Goal: Task Accomplishment & Management: Manage account settings

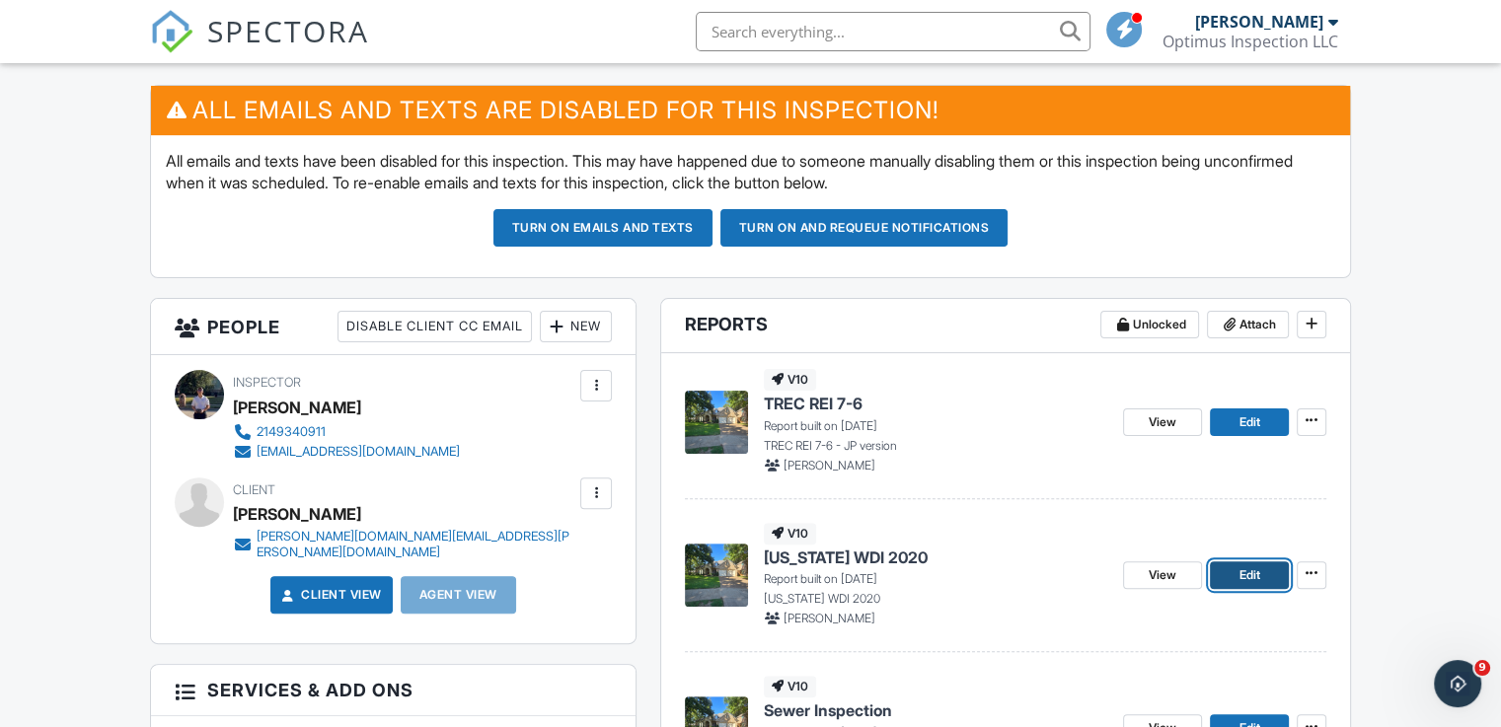
click at [1267, 573] on link "Edit" at bounding box center [1249, 575] width 79 height 28
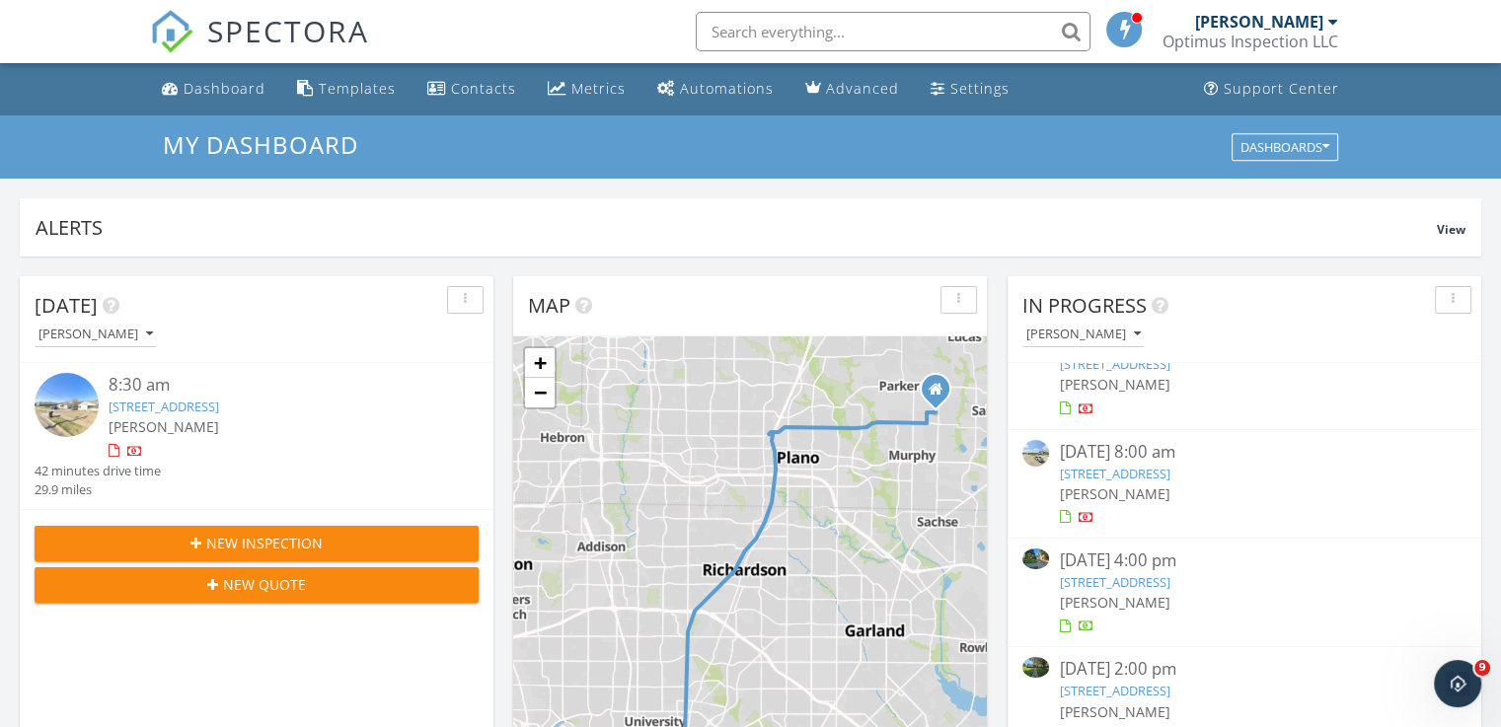
scroll to position [58, 0]
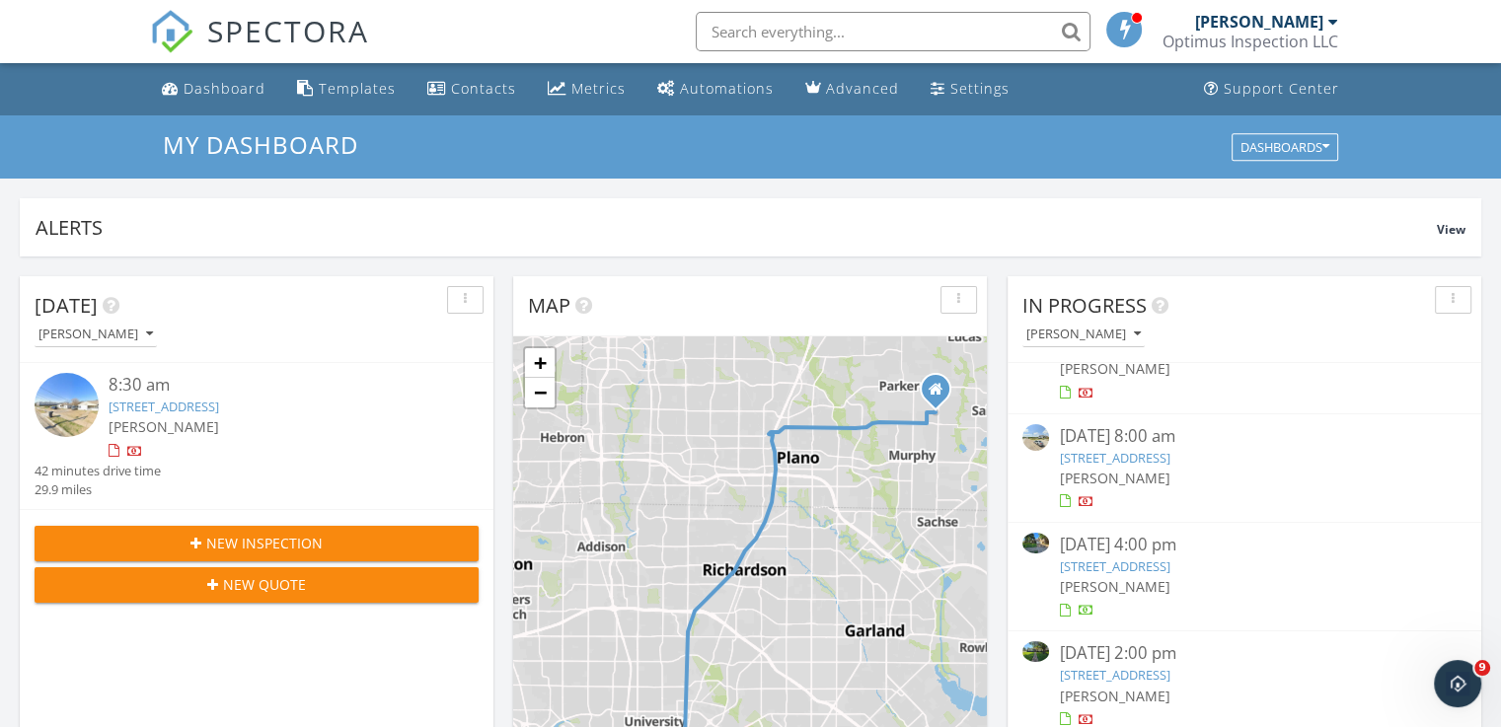
click at [1169, 456] on link "3603 Finnian St, Rowlett, TX 75088" at bounding box center [1114, 458] width 111 height 18
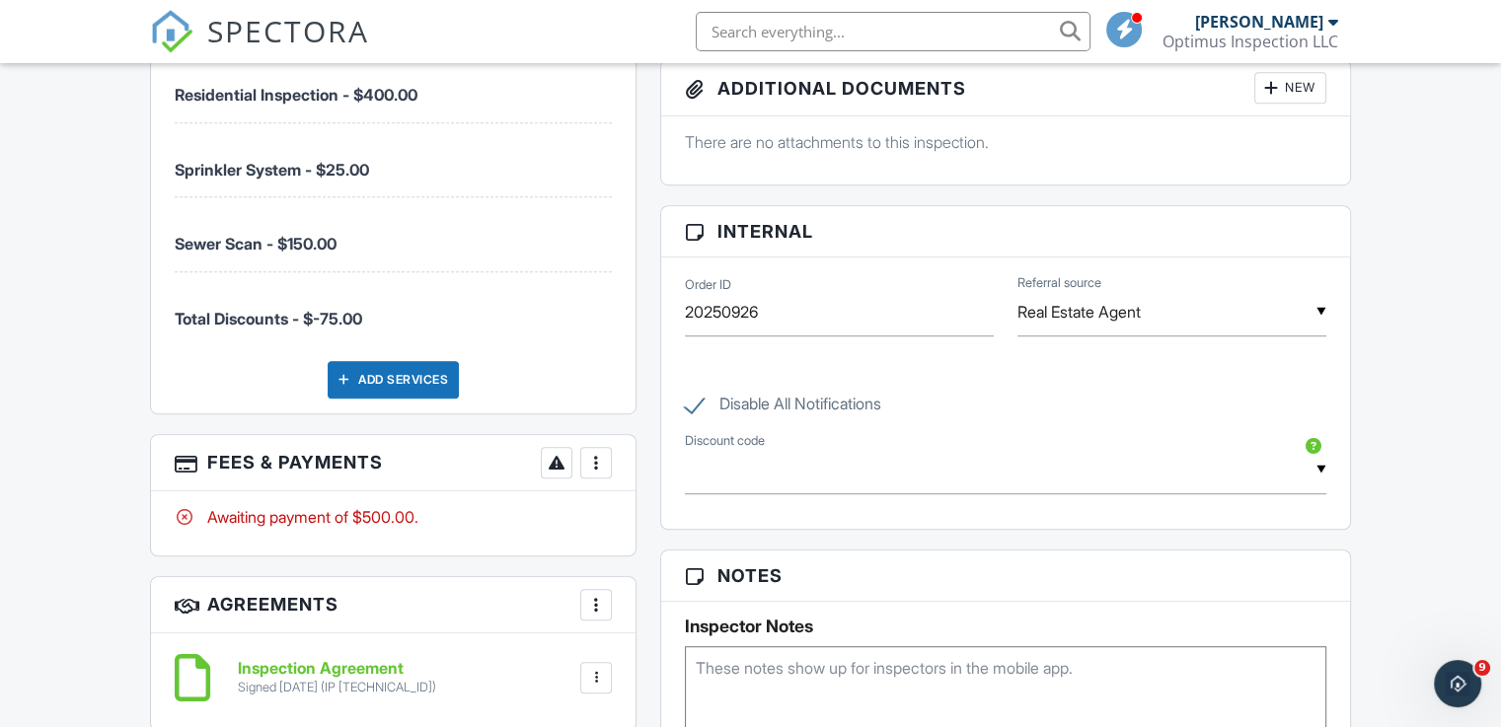
click at [586, 459] on div at bounding box center [596, 463] width 20 height 20
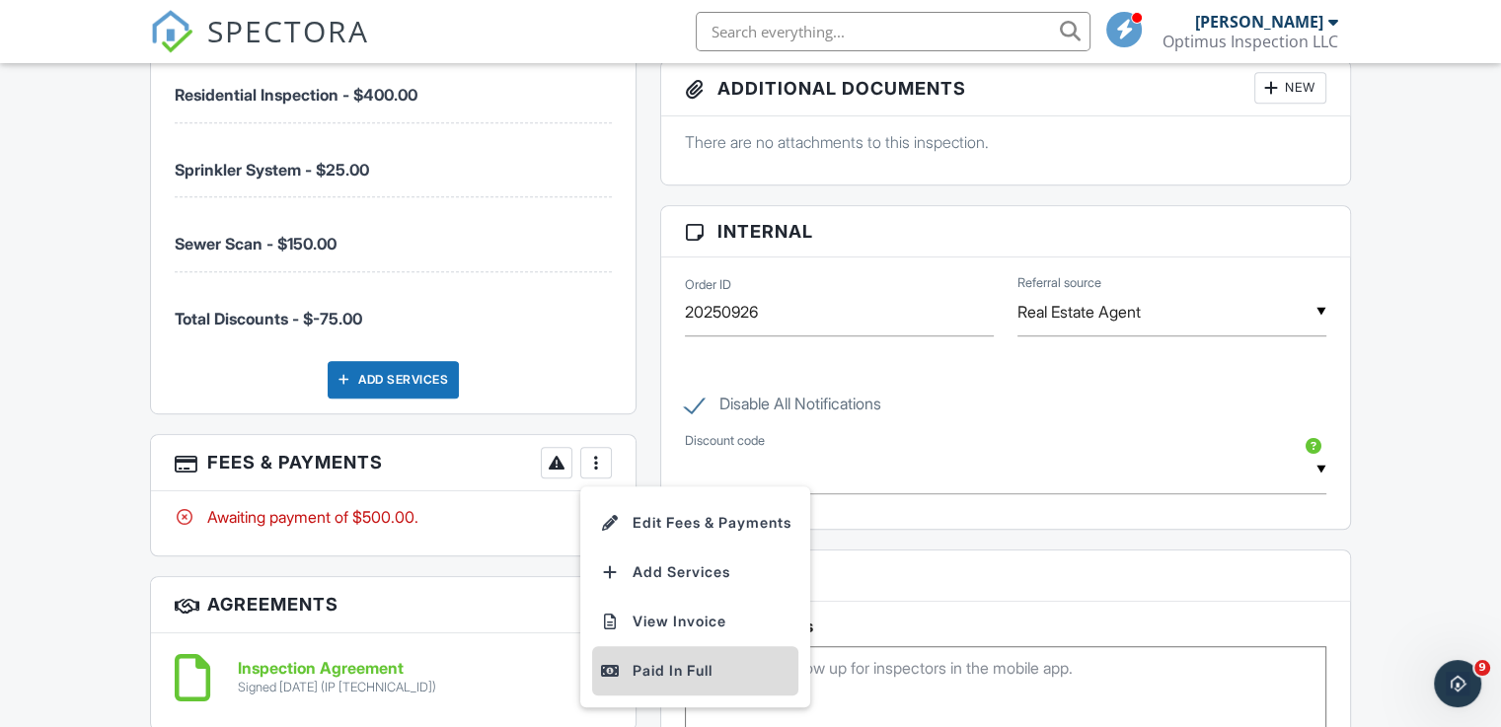
click at [701, 668] on div "Paid In Full" at bounding box center [695, 671] width 190 height 24
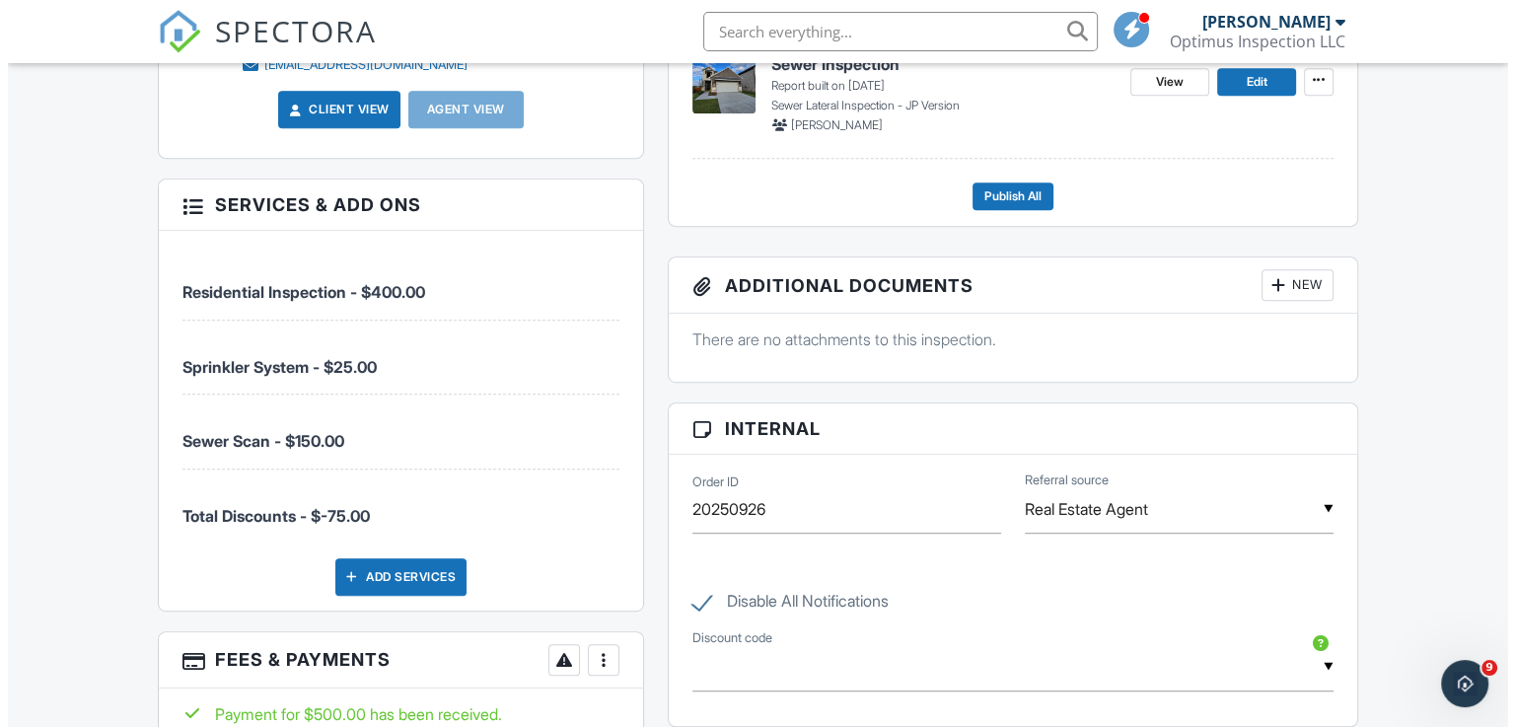
scroll to position [1283, 0]
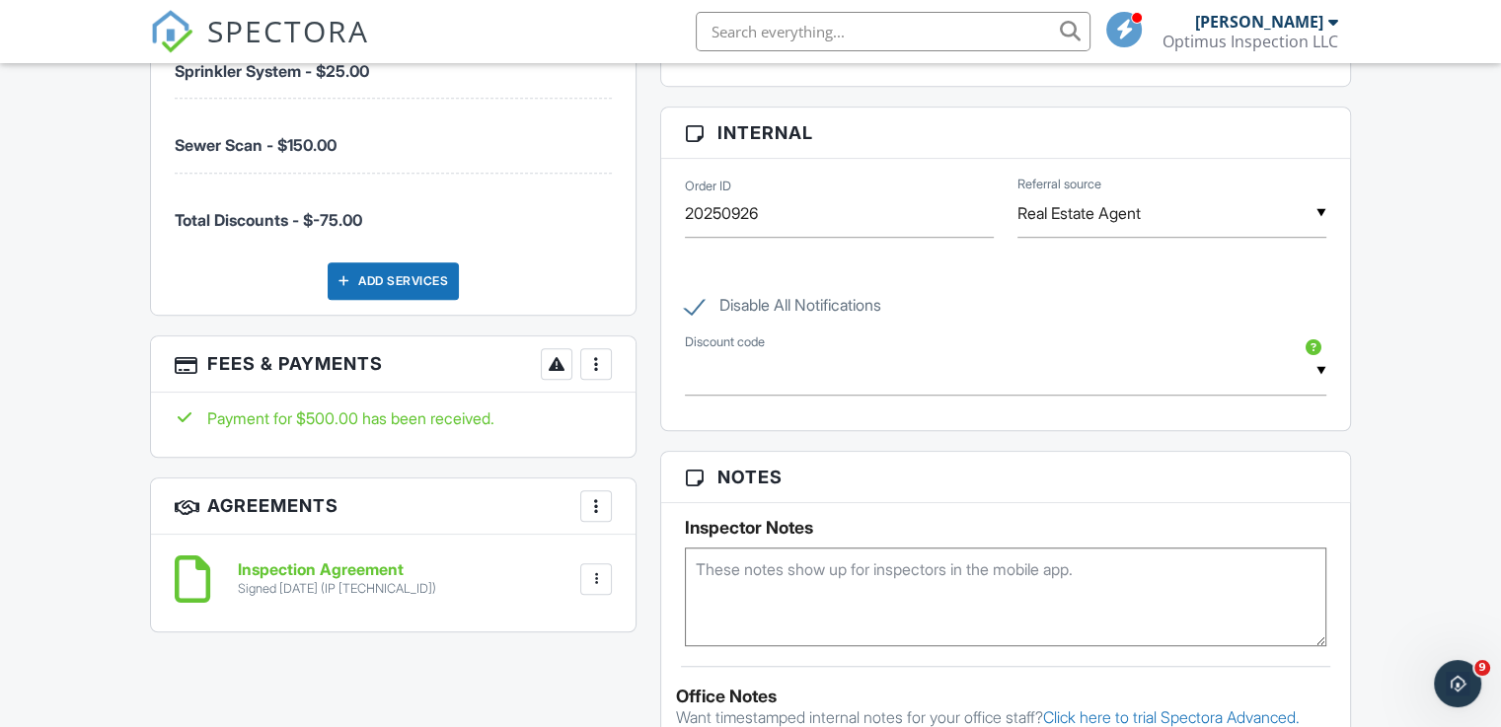
click at [600, 357] on div at bounding box center [596, 364] width 20 height 20
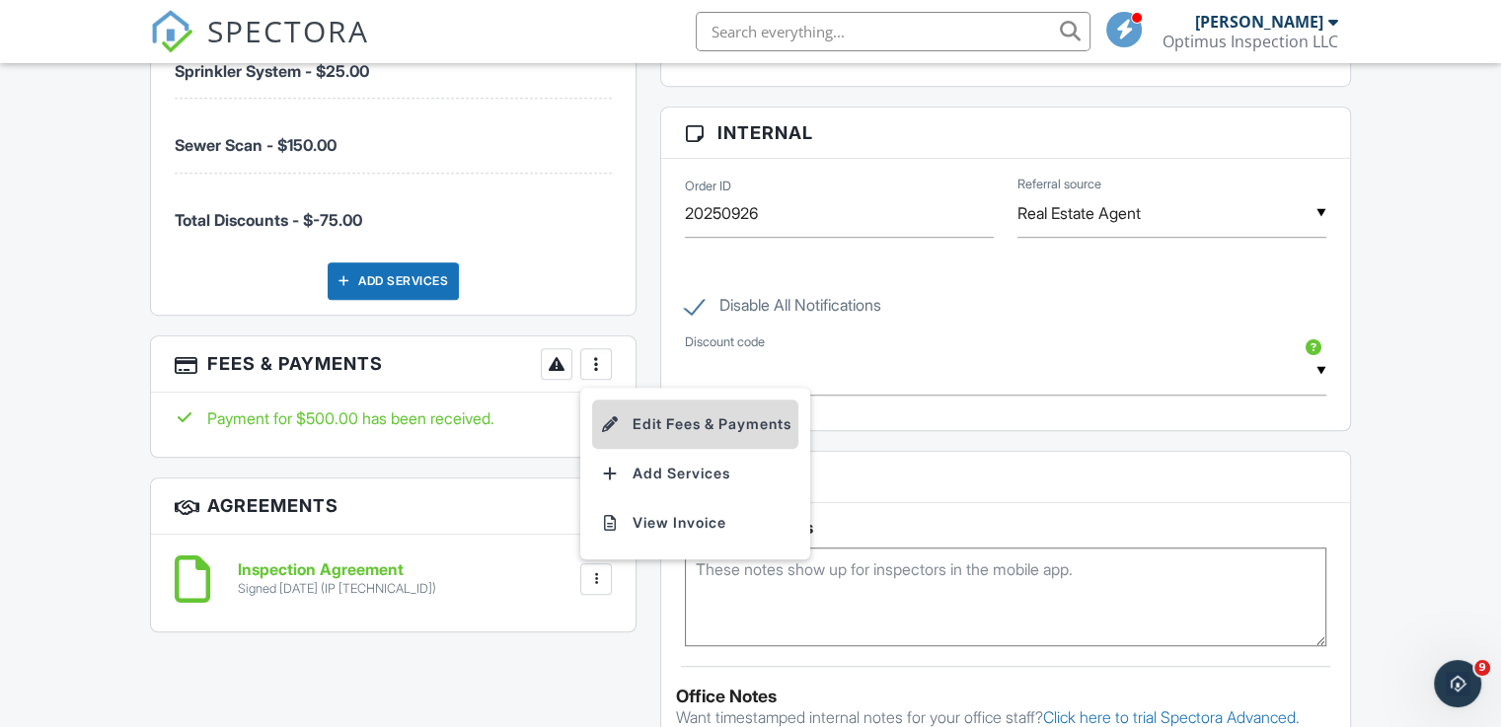
click at [678, 431] on li "Edit Fees & Payments" at bounding box center [695, 424] width 206 height 49
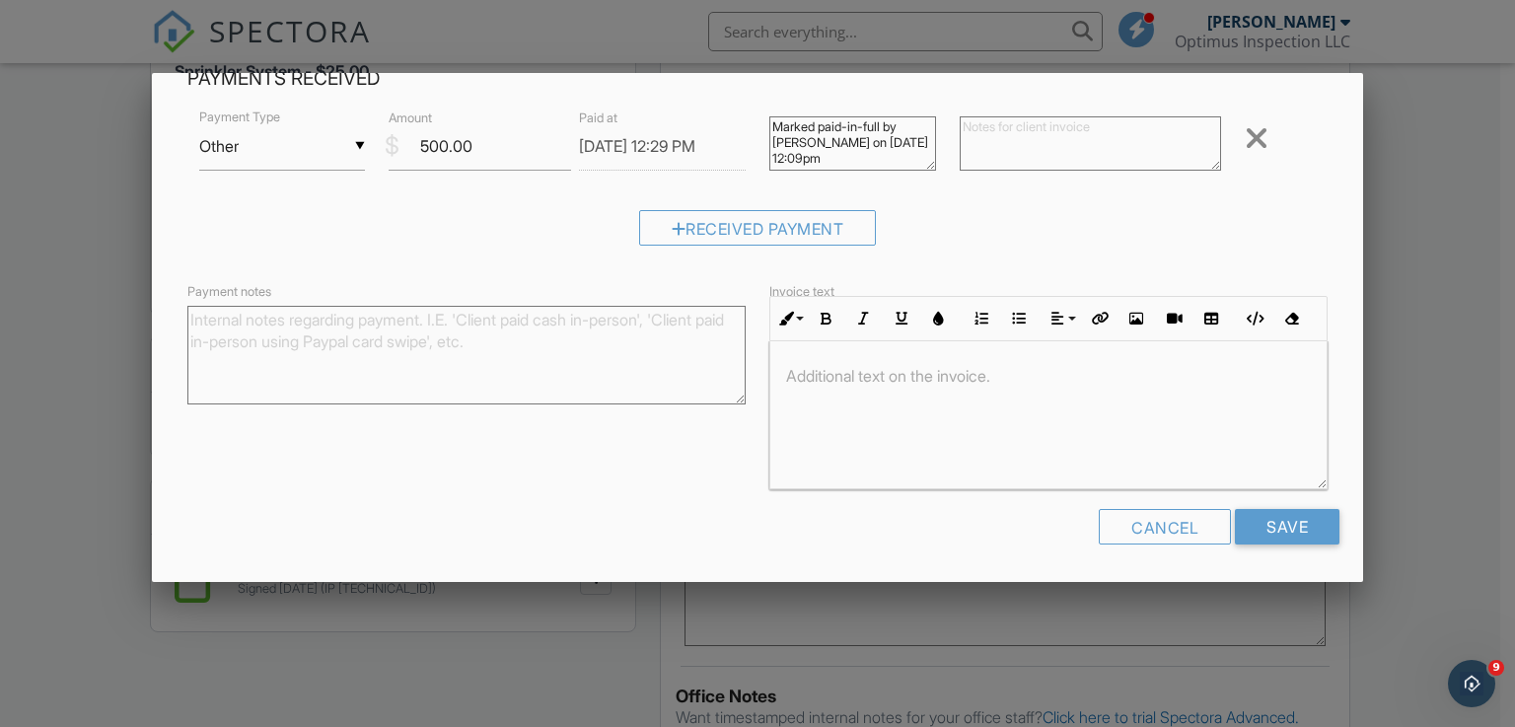
scroll to position [395, 0]
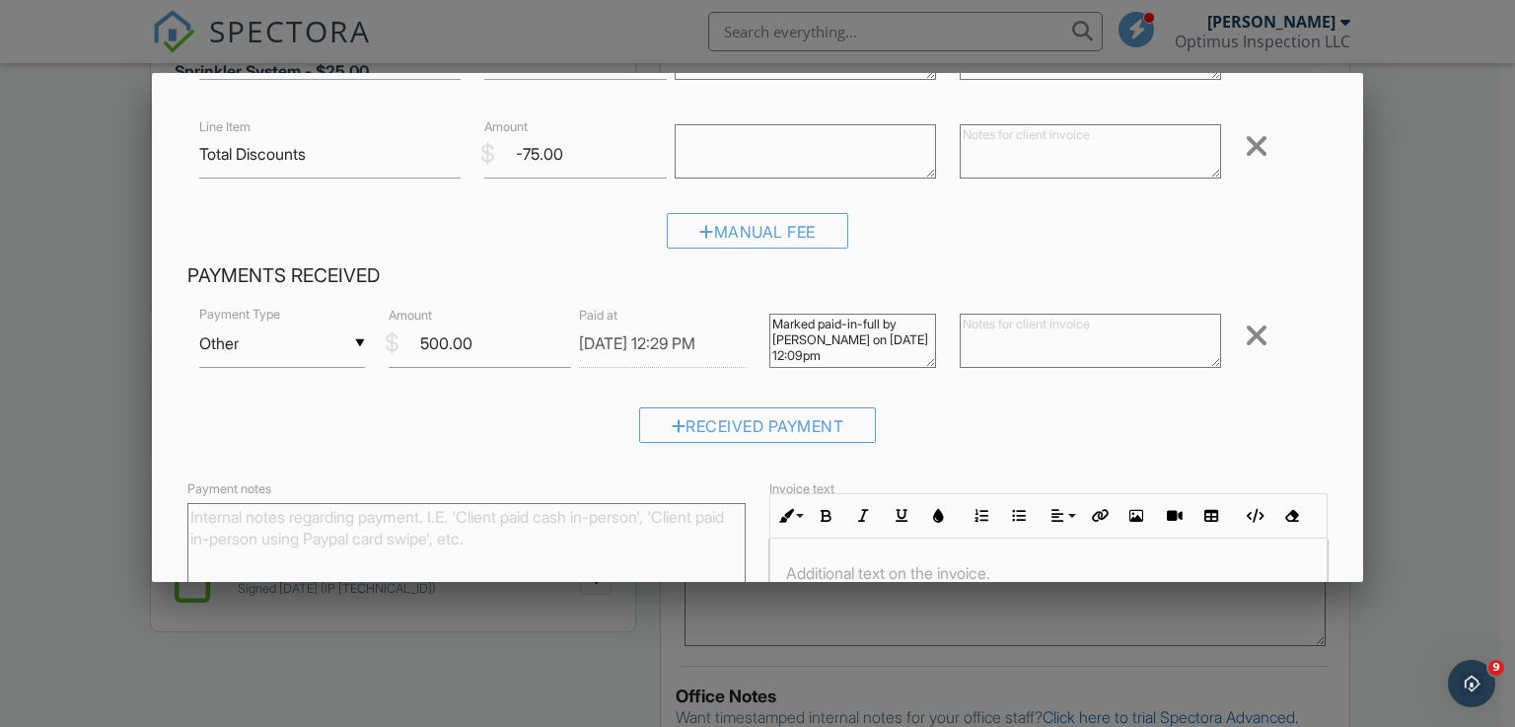
click at [616, 344] on input "09/28/2025 12:29 PM" at bounding box center [662, 344] width 167 height 48
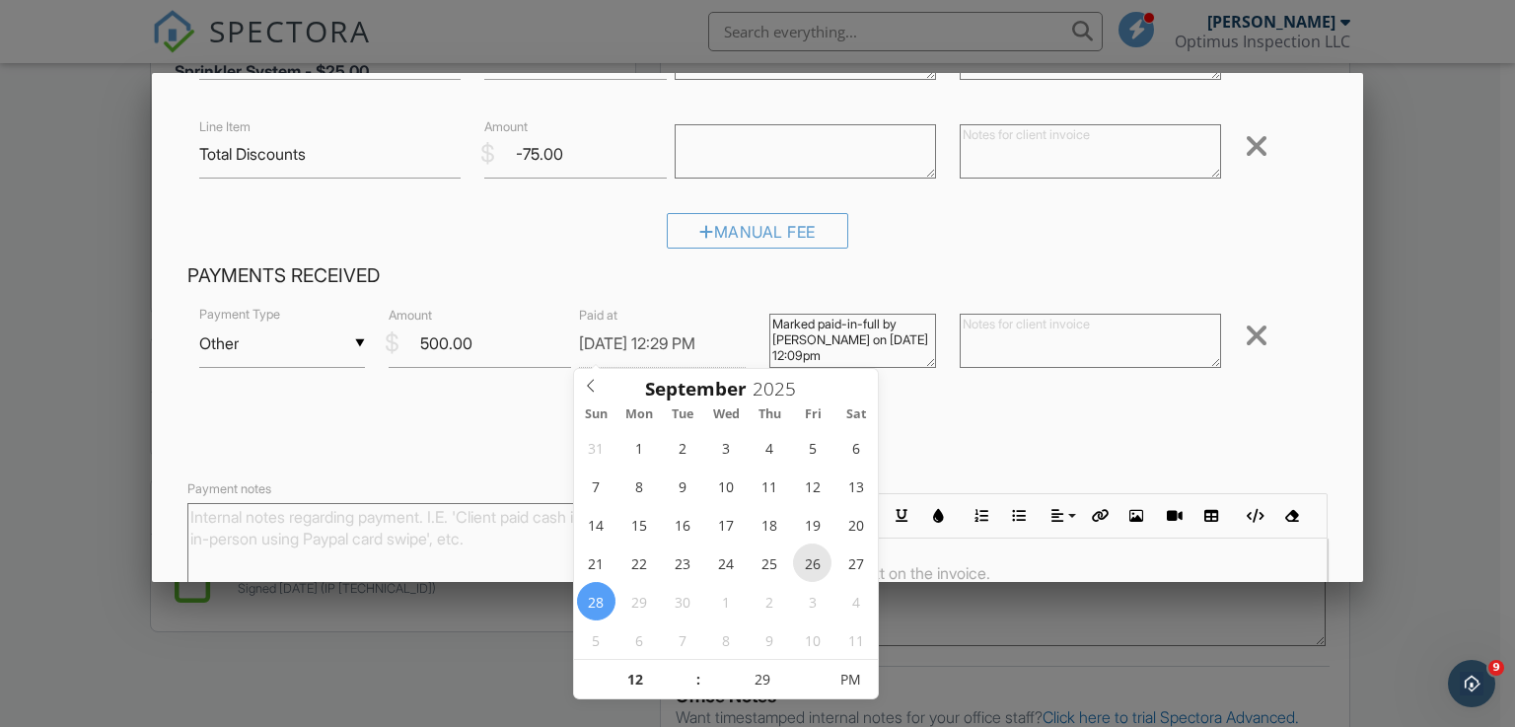
type input "09/26/2025 12:29 PM"
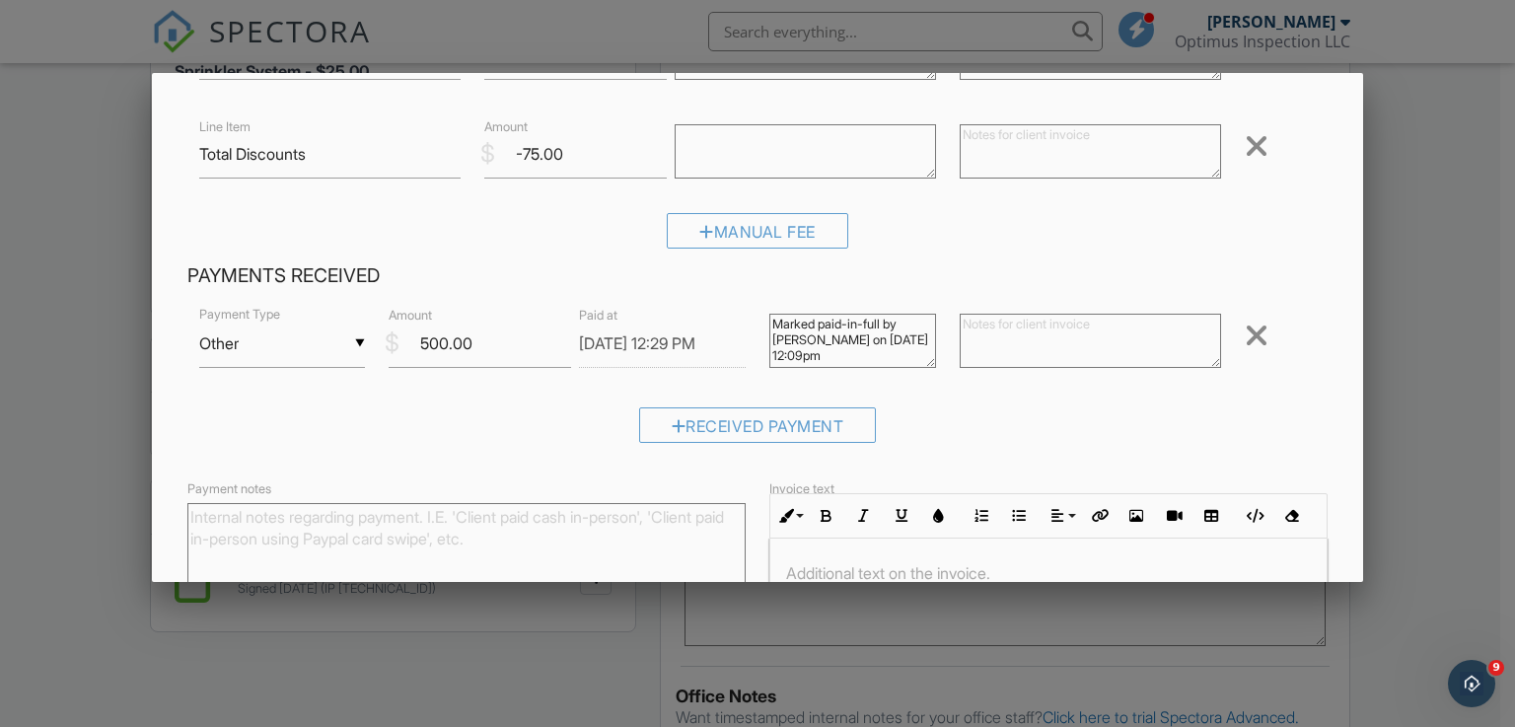
click at [1042, 414] on div "Received Payment" at bounding box center [758, 432] width 1142 height 50
click at [796, 356] on textarea "Marked paid-in-full by John Pham on 09/28/2025 12:09pm" at bounding box center [853, 341] width 167 height 54
click at [869, 352] on textarea "Marked paid-in-full by John Pham on 09/28/2025 12:09pm" at bounding box center [853, 341] width 167 height 54
type textarea "Marked paid-in-full by John Pham on 09/28/2025 12:00pm"
click at [1004, 338] on textarea at bounding box center [1090, 341] width 261 height 54
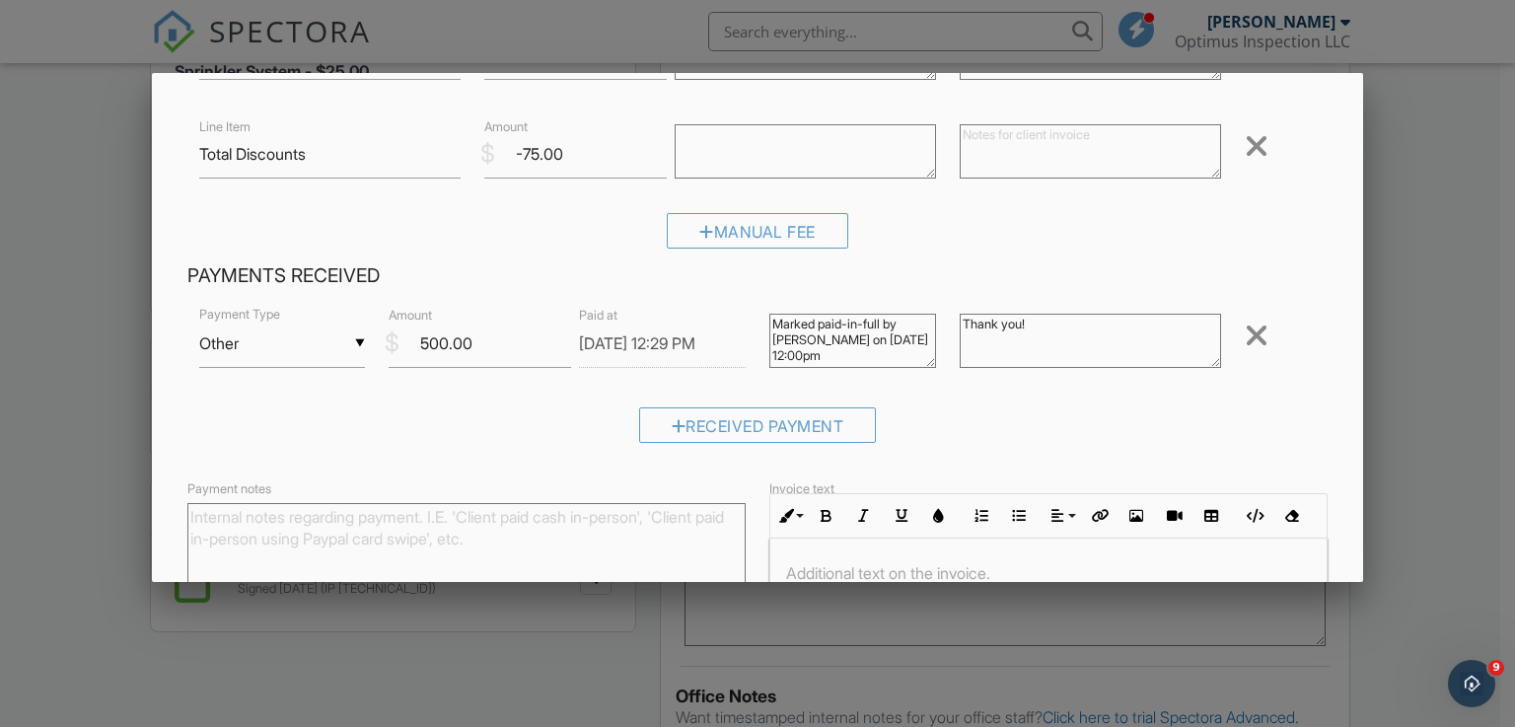
type textarea "Thank you!"
click at [528, 428] on div "Received Payment" at bounding box center [758, 432] width 1142 height 50
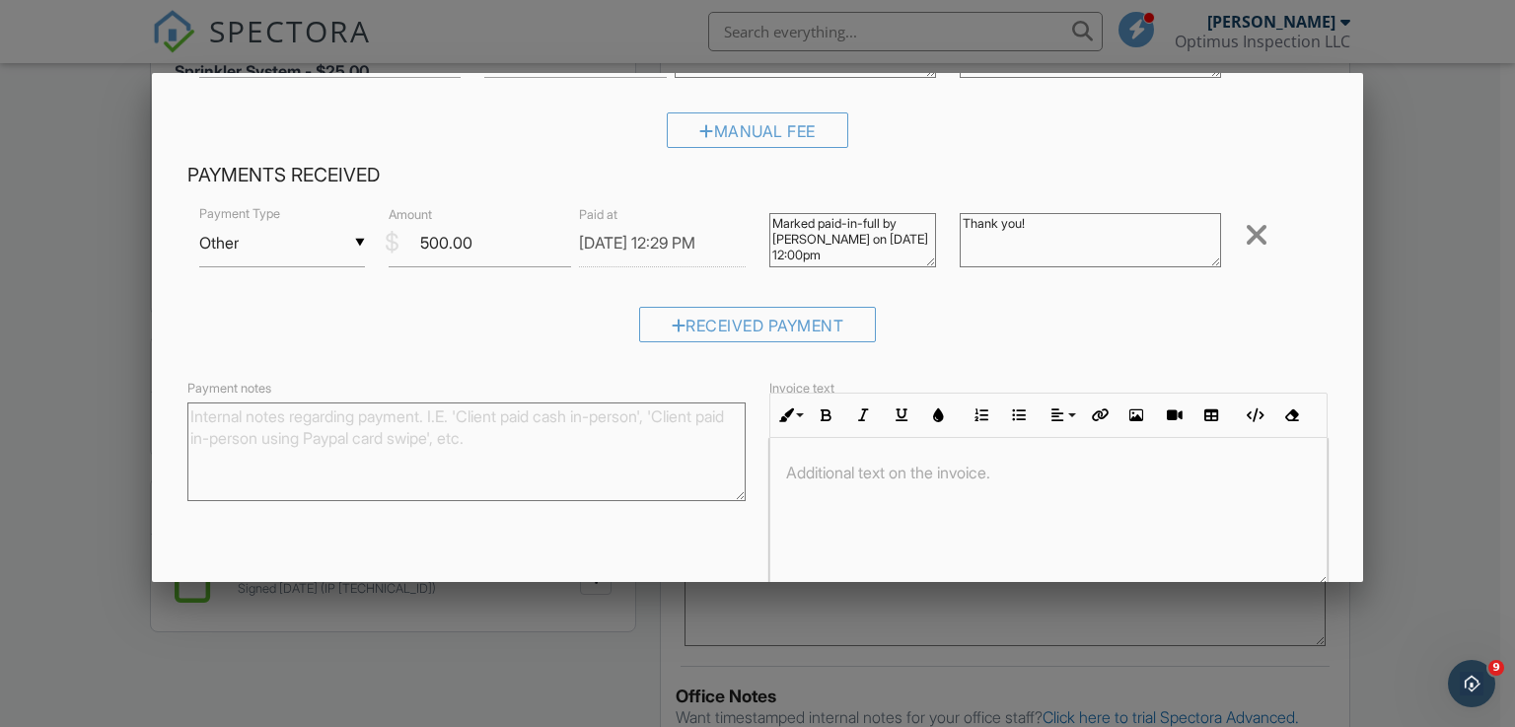
scroll to position [592, 0]
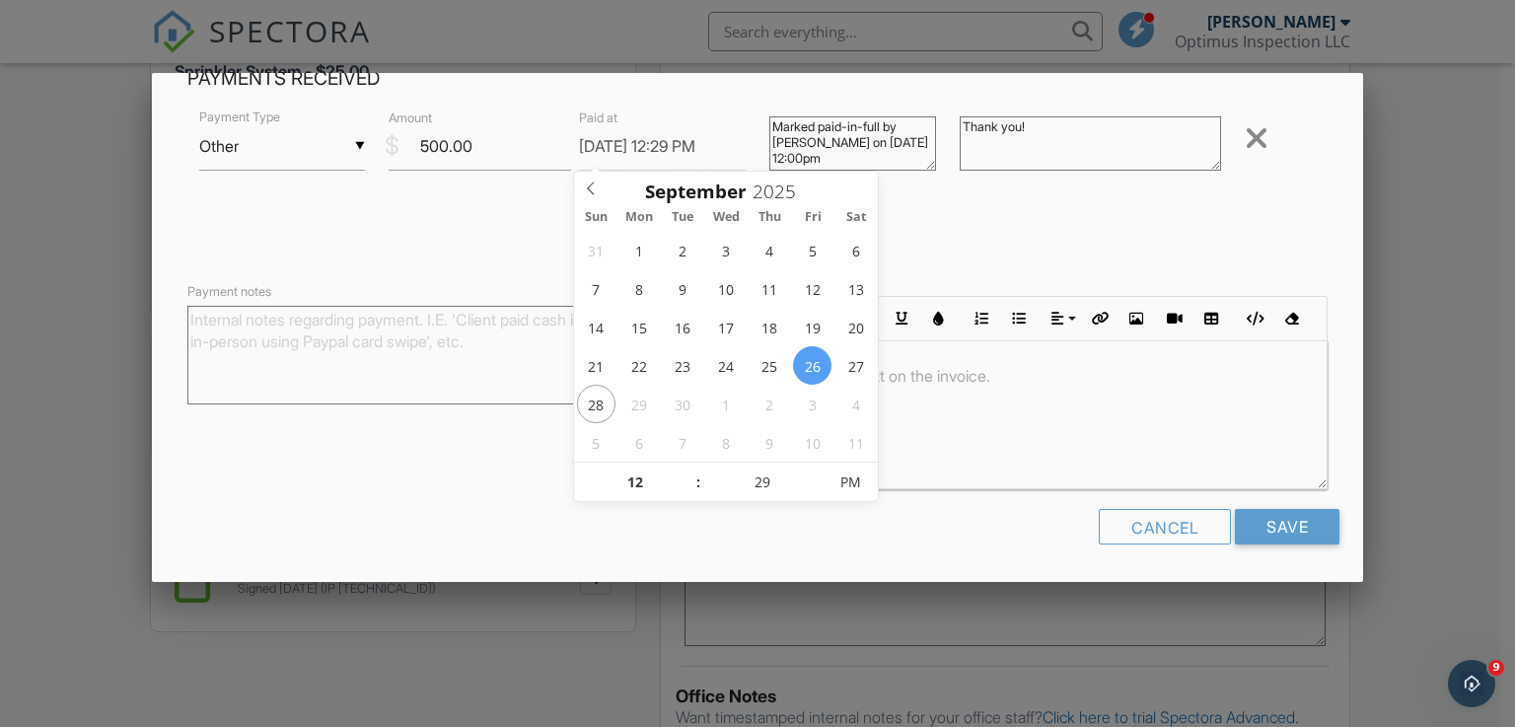
click at [698, 144] on input "09/26/2025 12:29 PM" at bounding box center [662, 146] width 167 height 48
click at [685, 490] on span at bounding box center [689, 492] width 14 height 20
type input "09/26/2025 11:29 AM"
type input "11"
click at [764, 480] on input "29" at bounding box center [762, 483] width 121 height 39
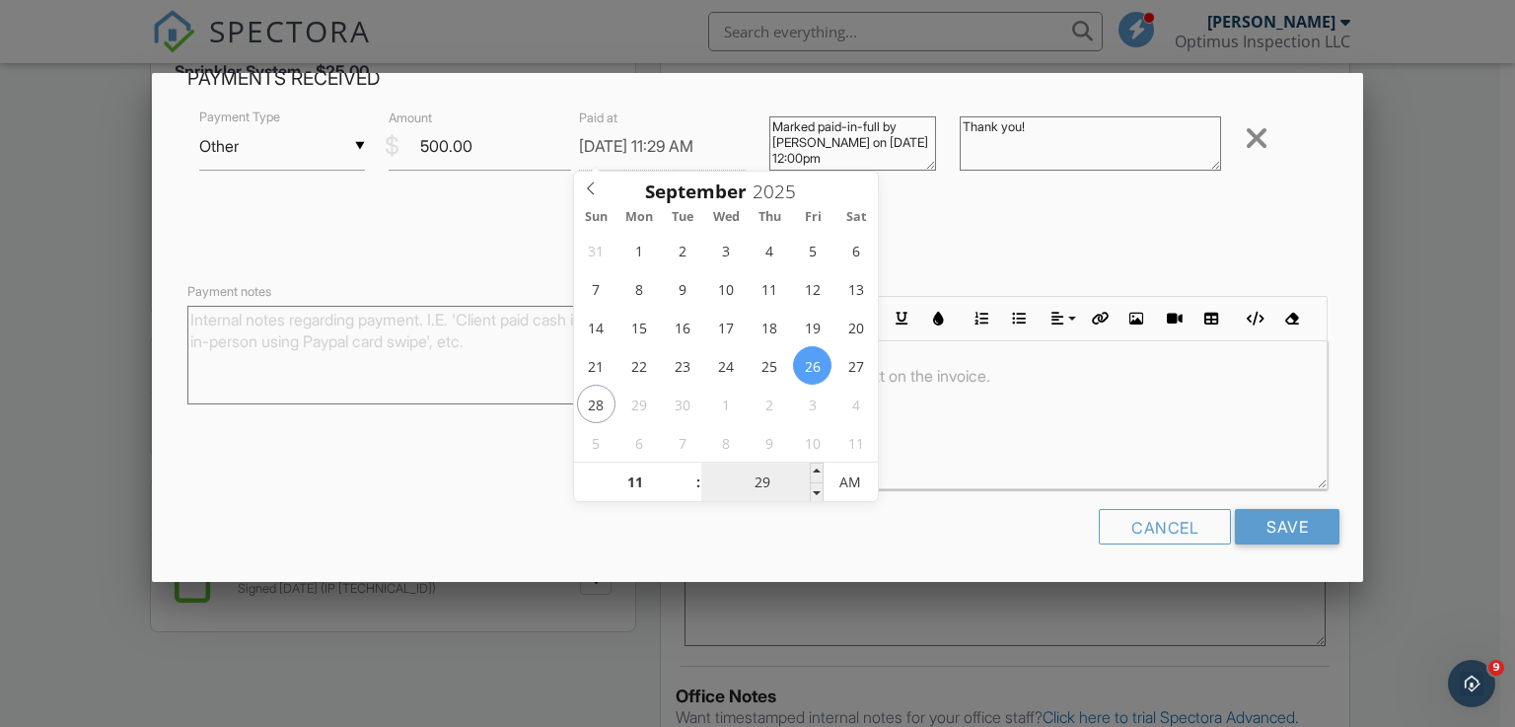
type input "09/26/2025 11:02 AM"
type input "02"
type input "09/26/2025 11:26 AM"
type input "26"
type input "[DATE] 11:26 PM"
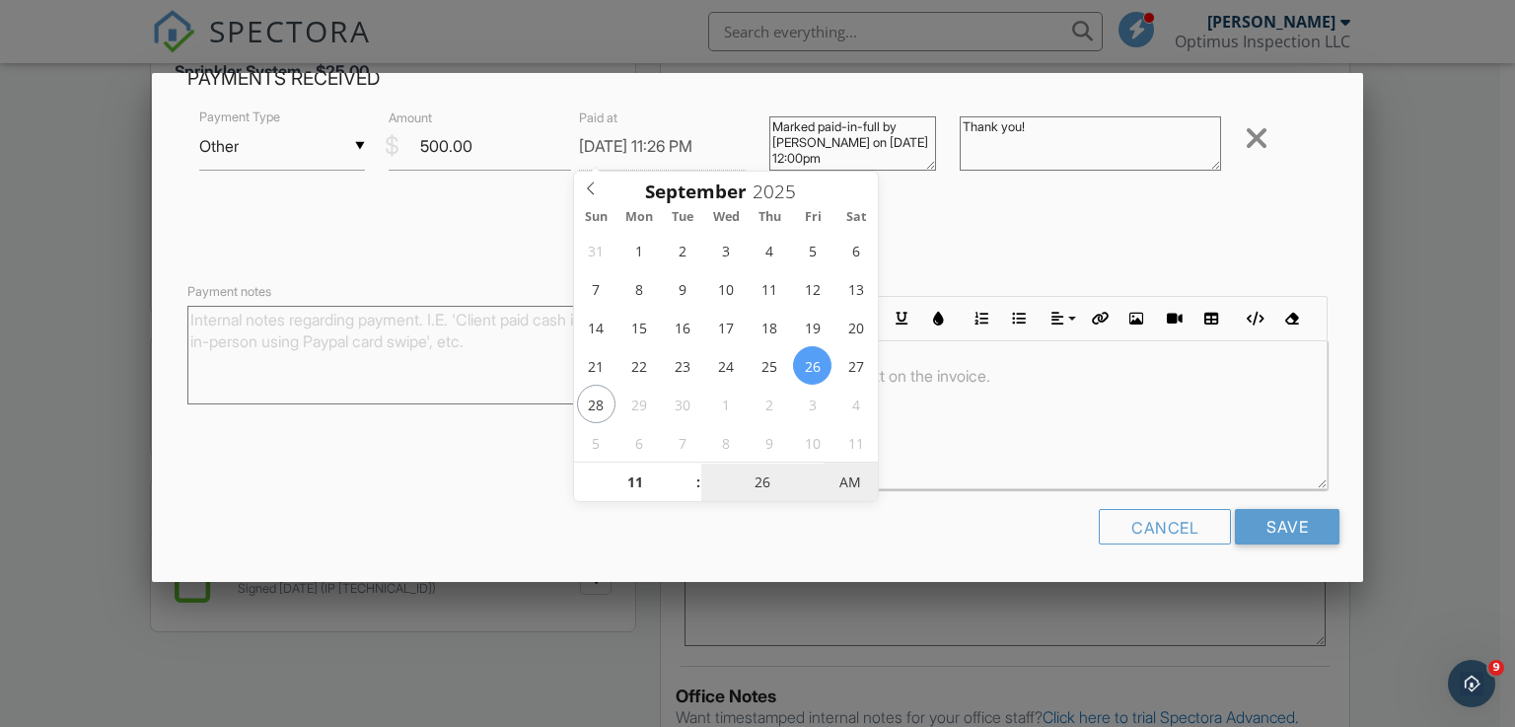
click at [851, 484] on span "AM" at bounding box center [851, 482] width 54 height 39
click at [480, 242] on div "Received Payment" at bounding box center [758, 235] width 1142 height 50
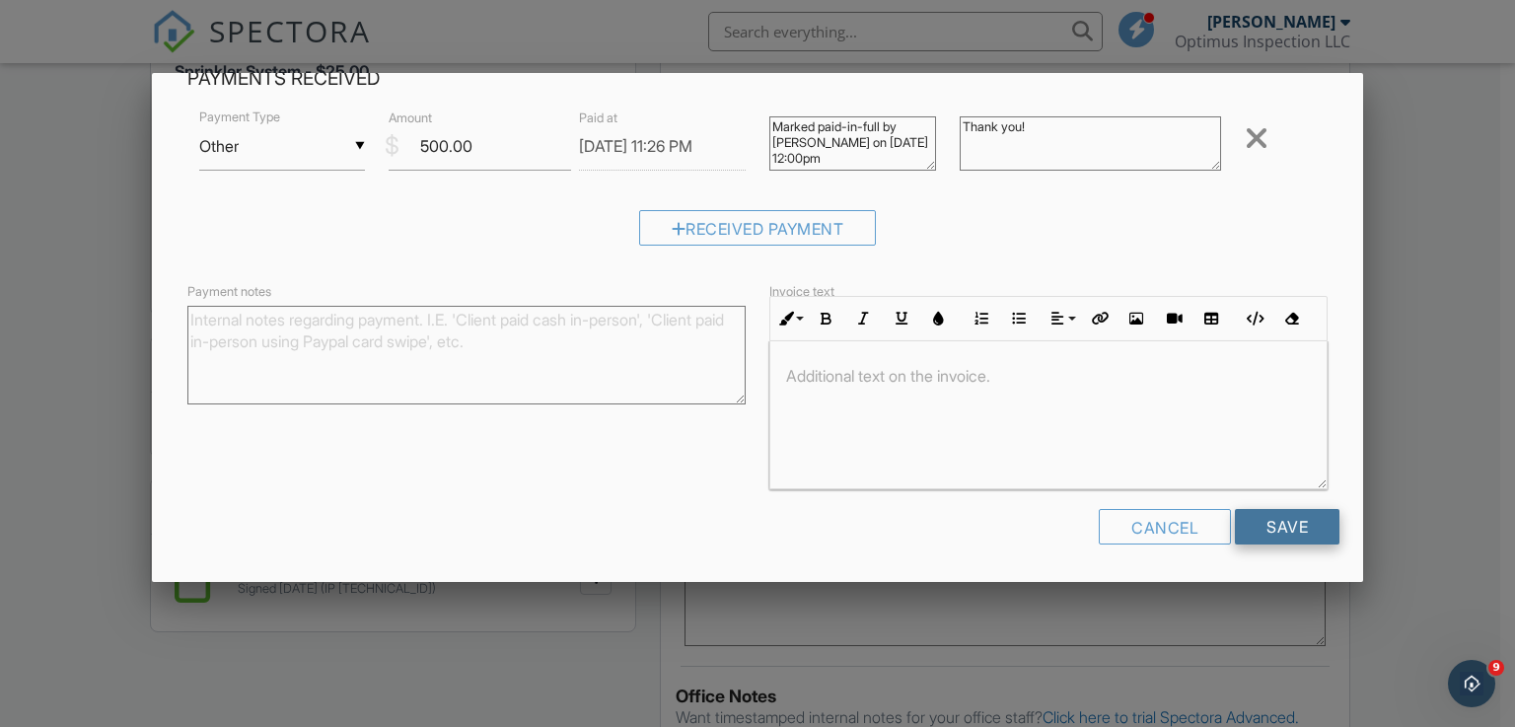
click at [1291, 530] on input "Save" at bounding box center [1287, 527] width 105 height 36
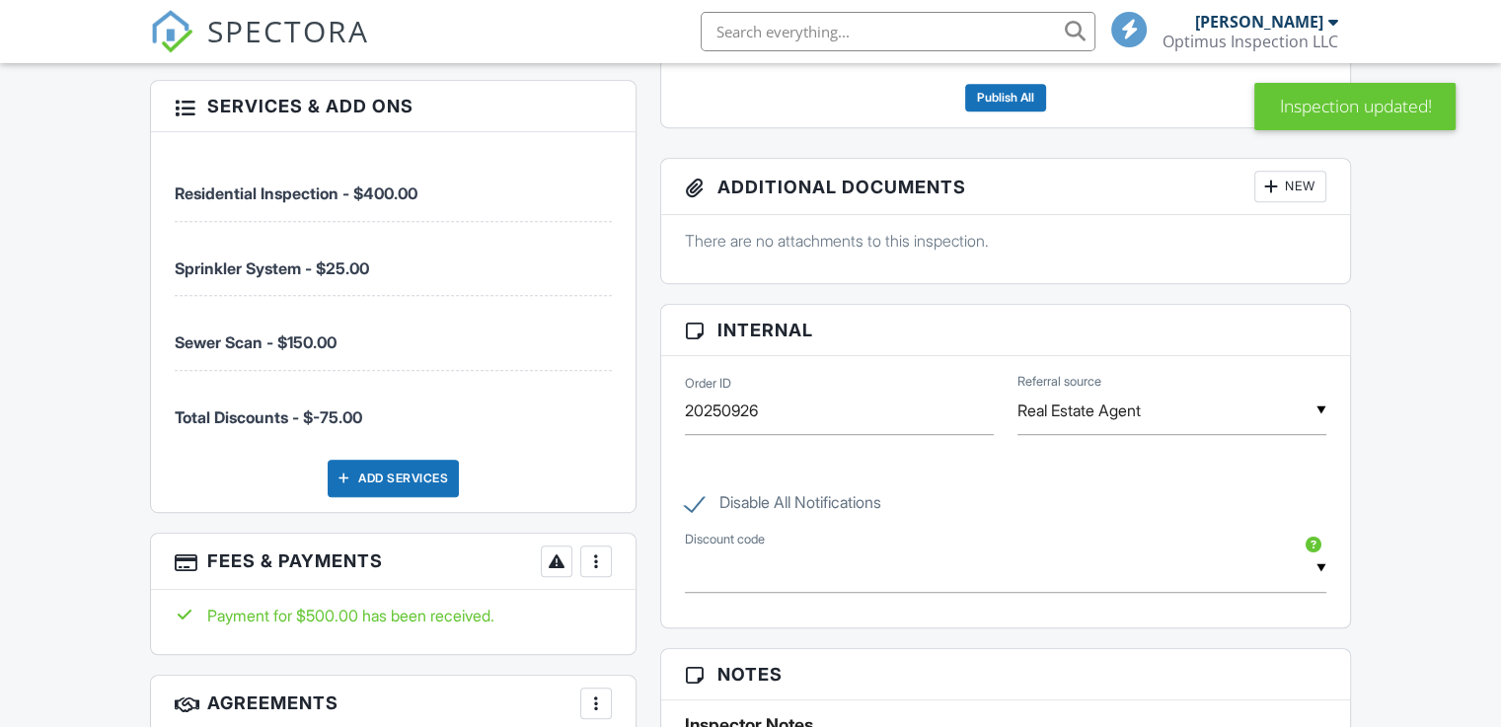
click at [603, 554] on div at bounding box center [596, 562] width 20 height 20
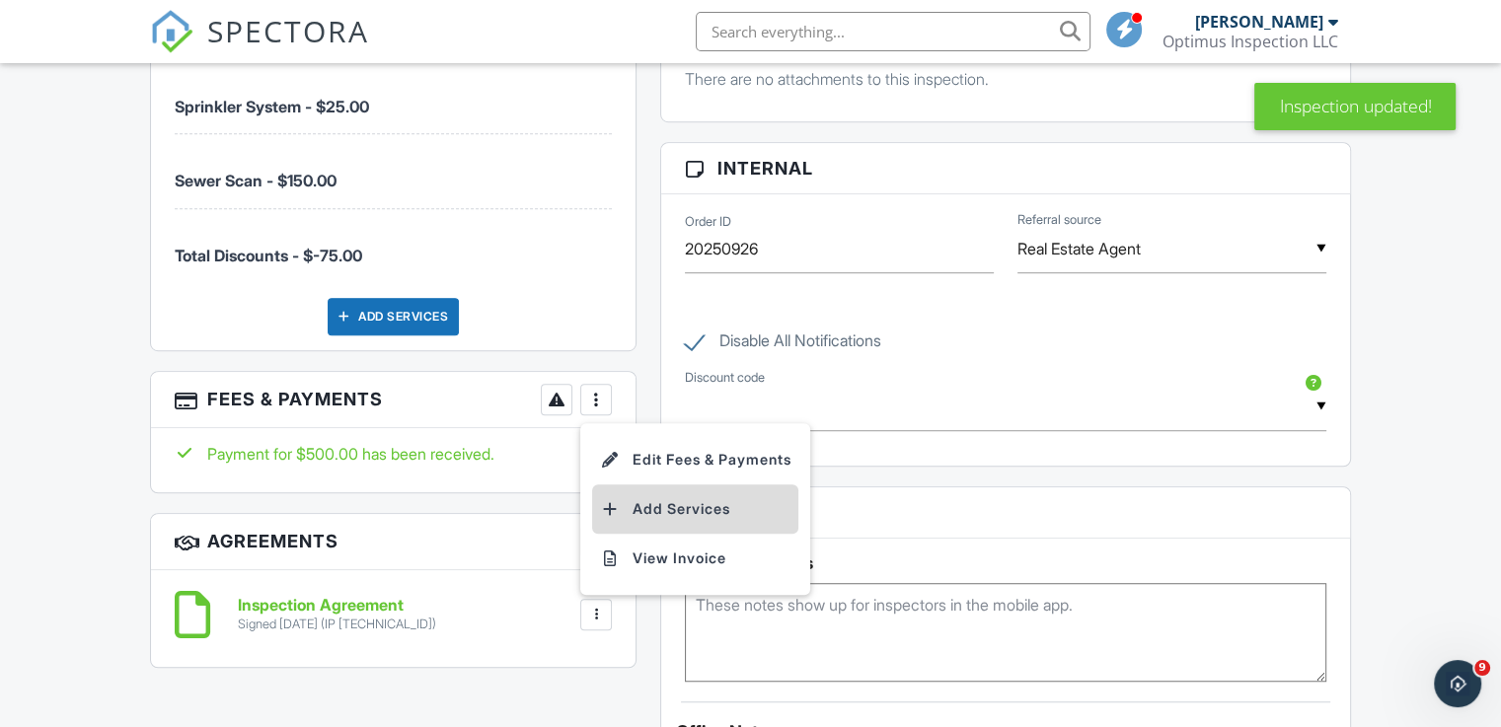
scroll to position [1283, 0]
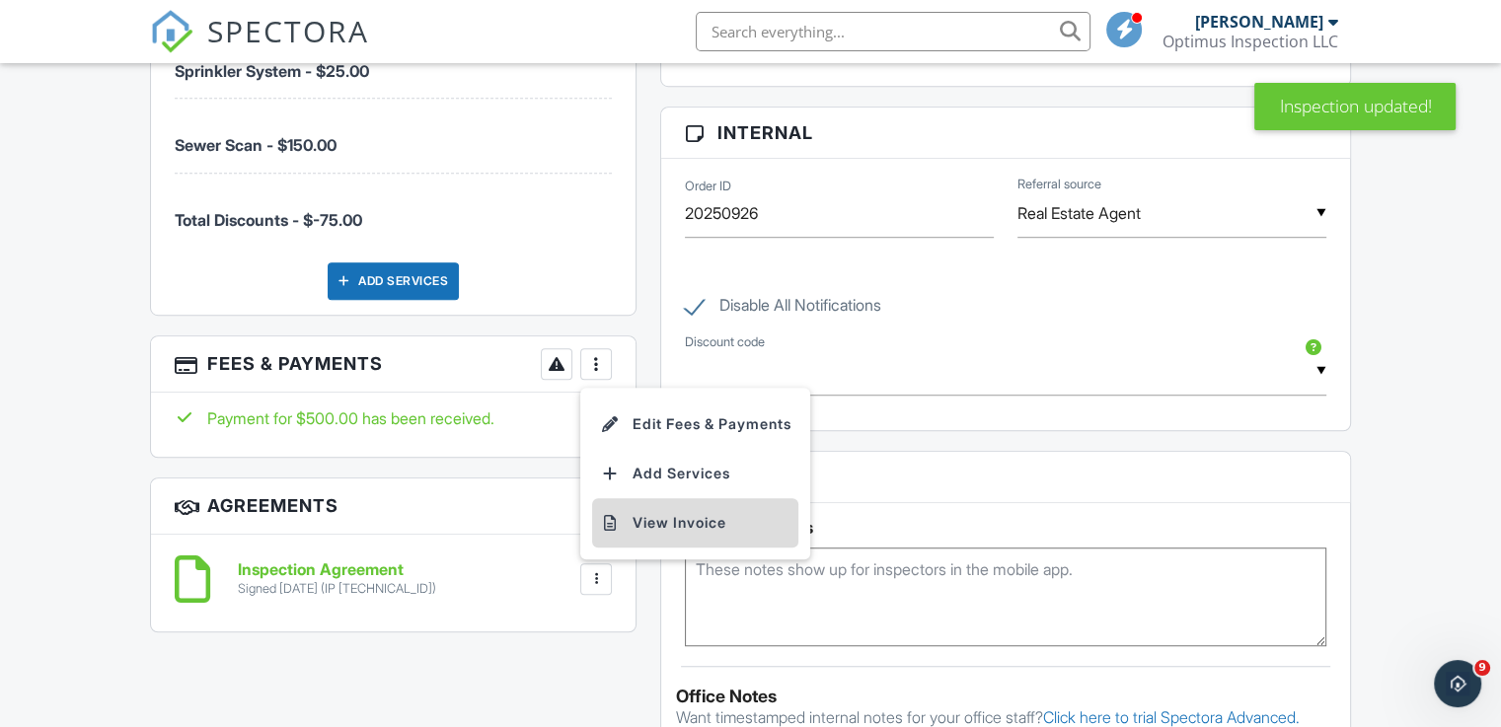
click at [695, 532] on li "View Invoice" at bounding box center [695, 522] width 206 height 49
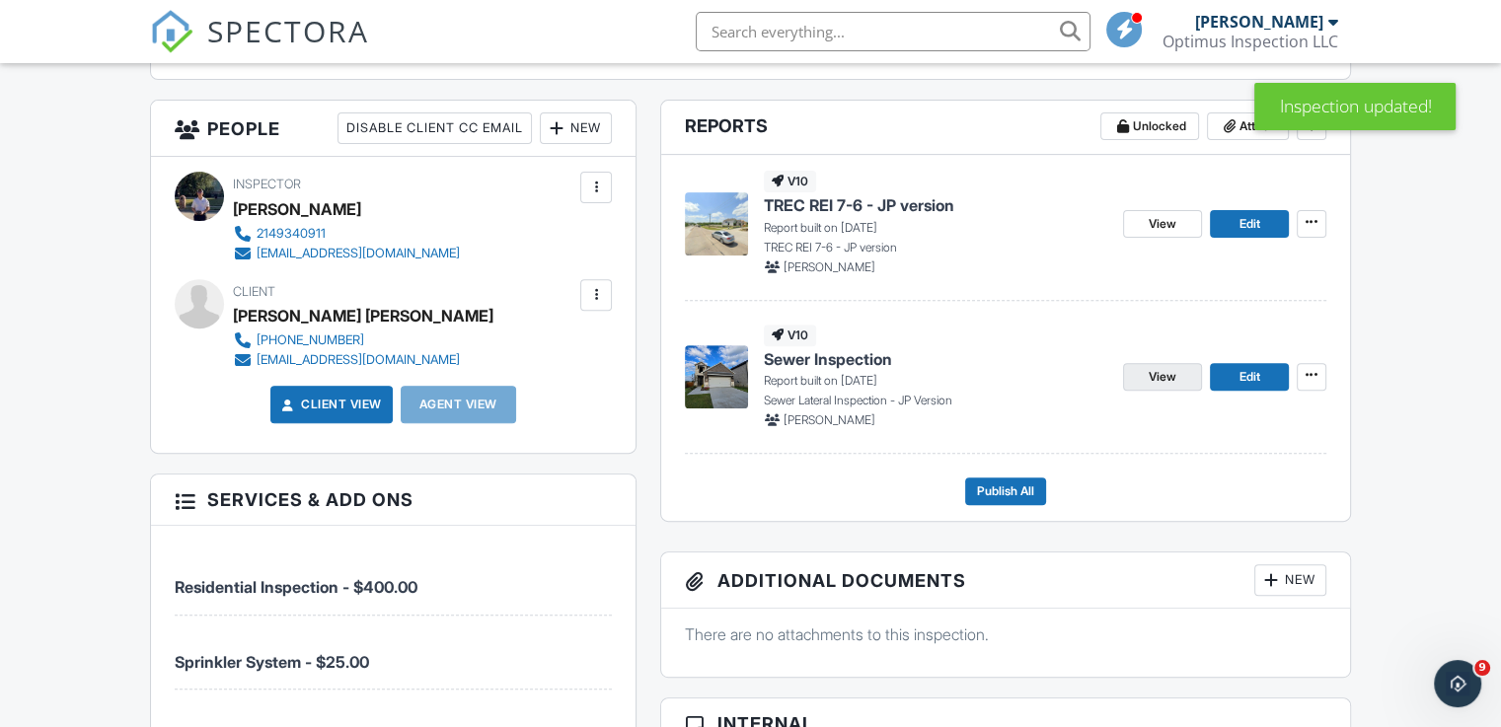
scroll to position [691, 0]
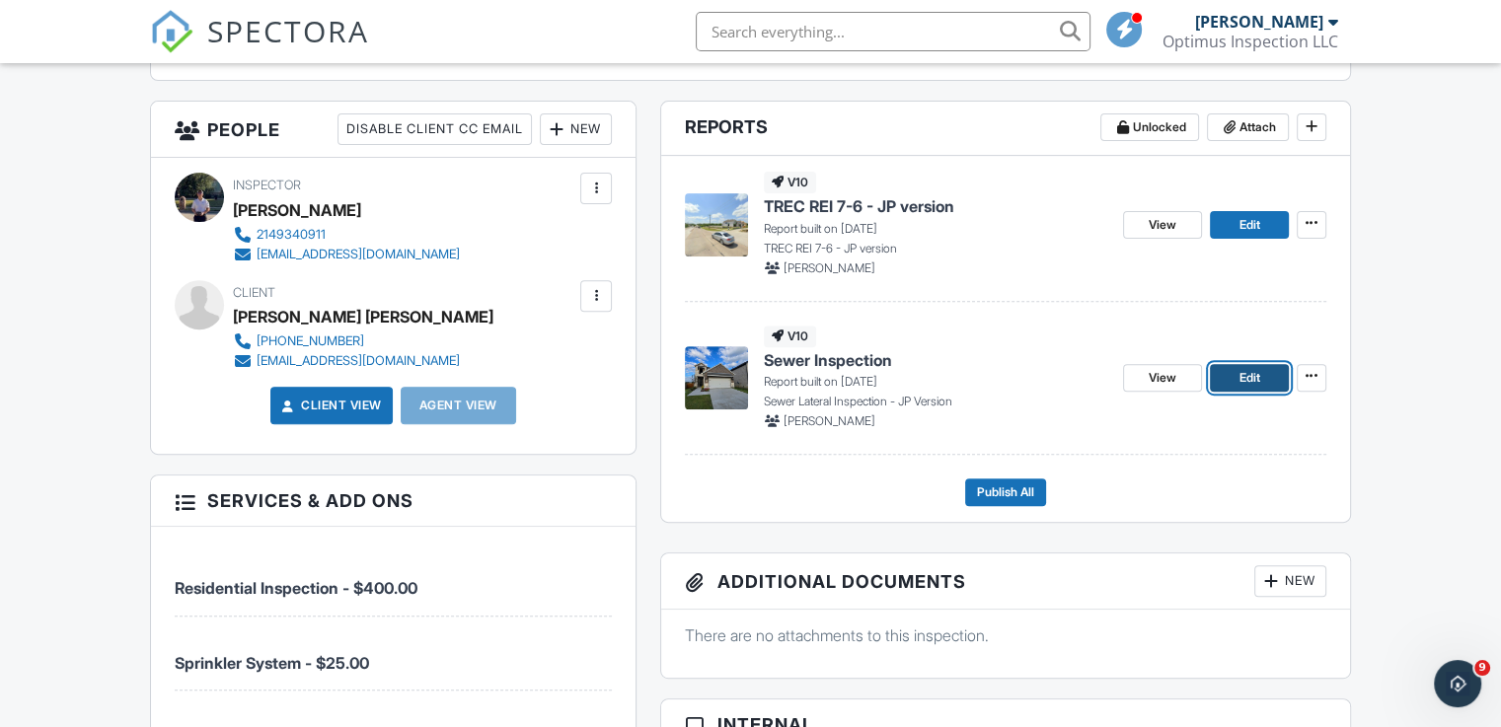
click at [1256, 377] on span "Edit" at bounding box center [1248, 378] width 21 height 20
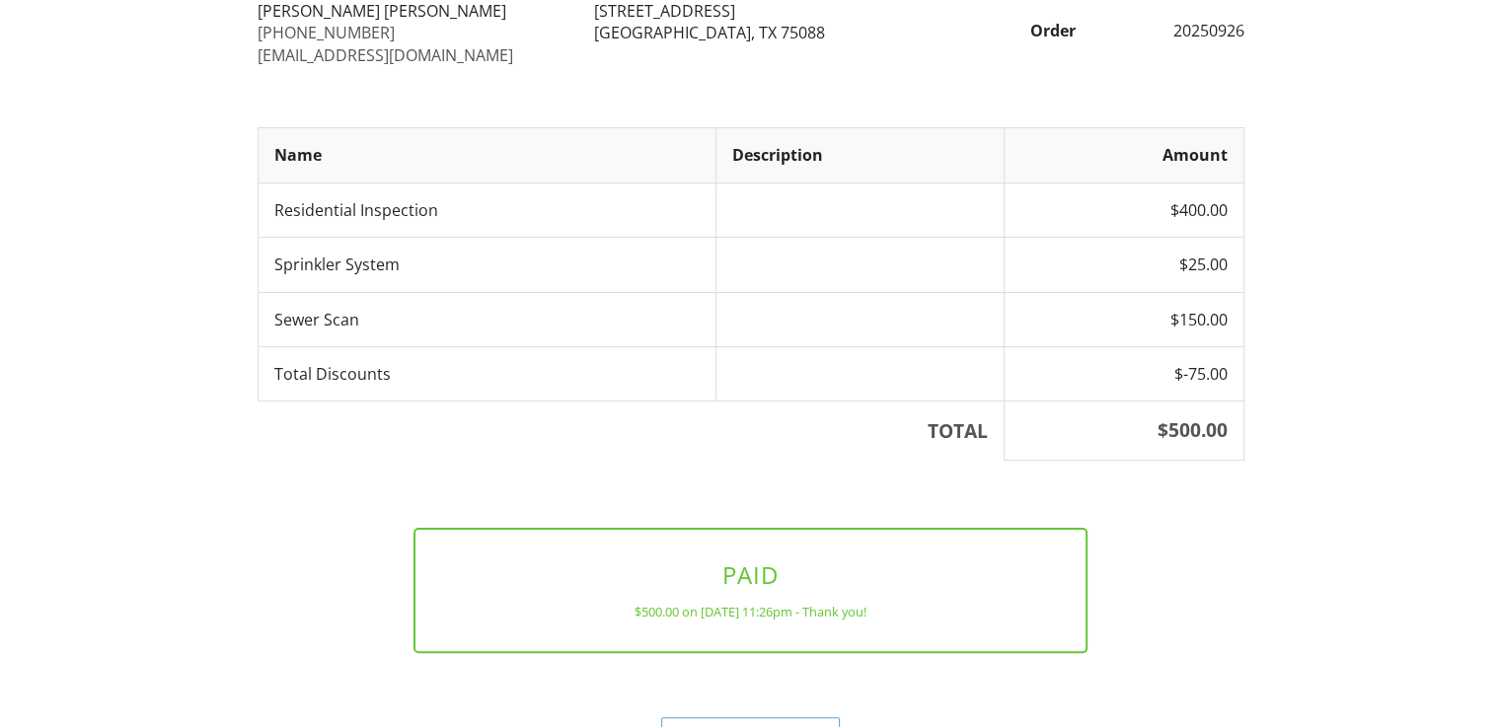
scroll to position [354, 0]
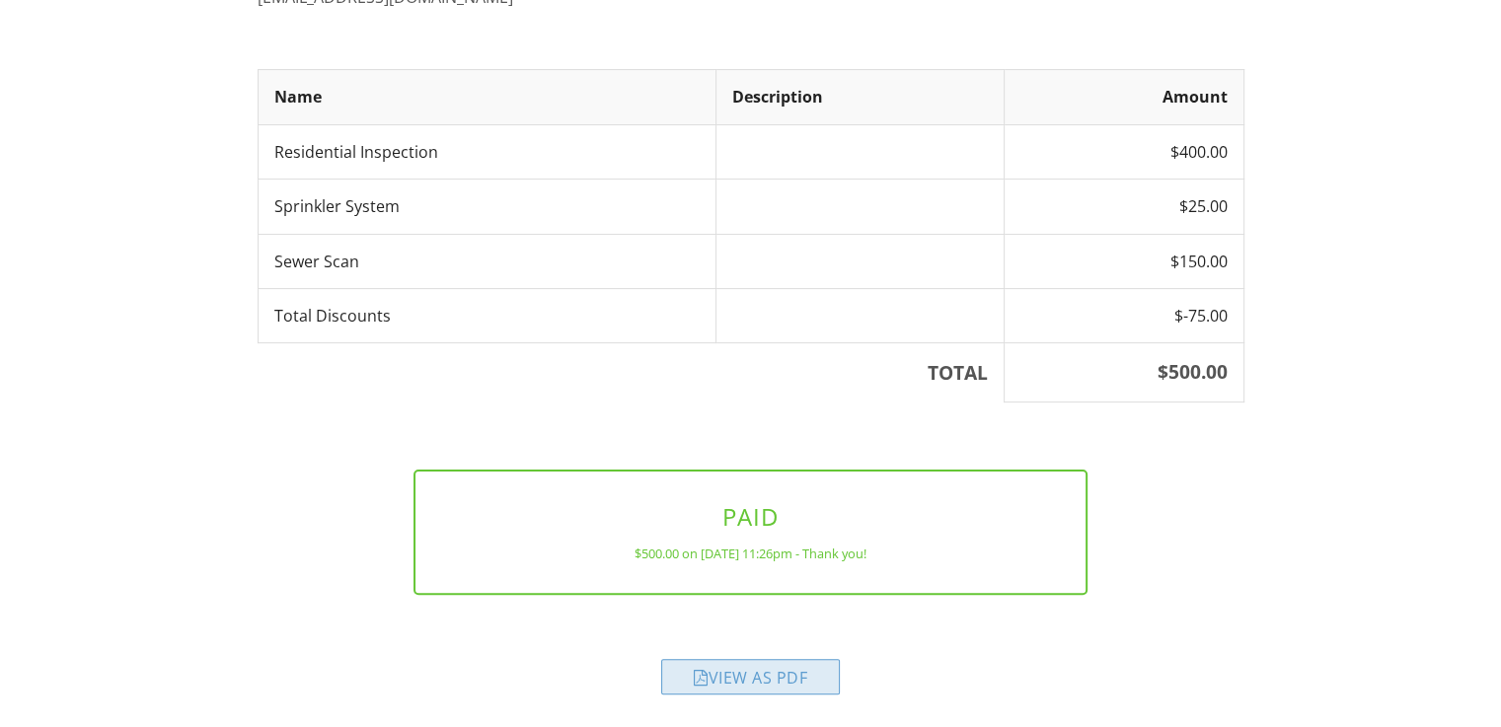
click at [801, 680] on div "View as PDF" at bounding box center [750, 677] width 179 height 36
